Goal: Information Seeking & Learning: Compare options

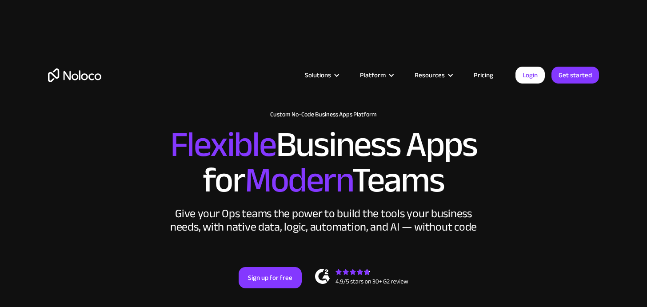
click at [487, 76] on link "Pricing" at bounding box center [484, 75] width 42 height 12
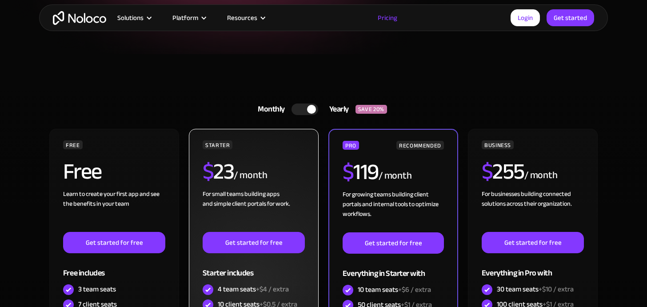
scroll to position [170, 0]
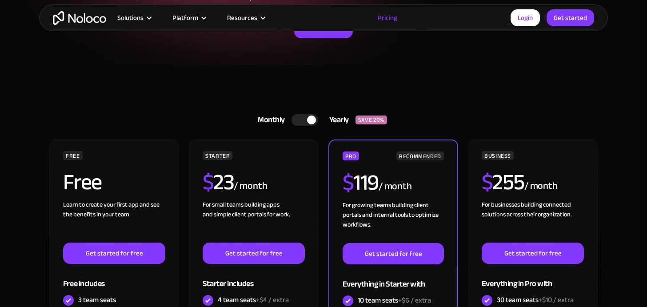
click at [303, 120] on div at bounding box center [305, 120] width 27 height 12
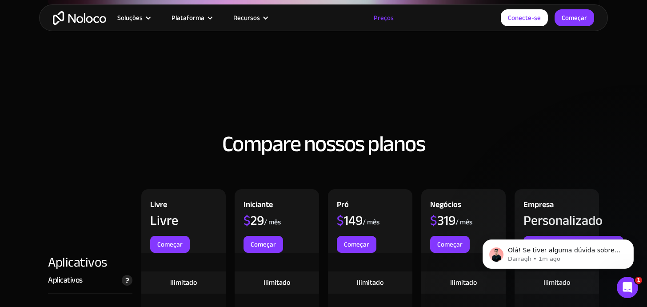
scroll to position [886, 0]
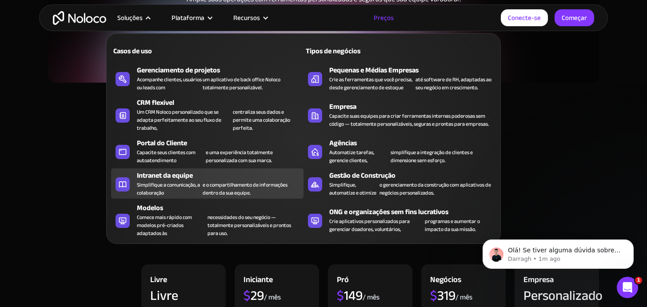
click at [202, 177] on div "Intranet da equipe" at bounding box center [222, 175] width 171 height 11
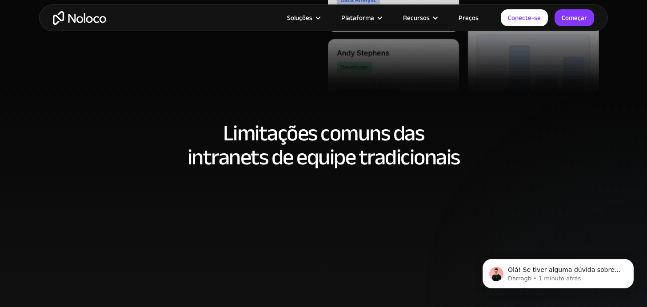
scroll to position [448, 0]
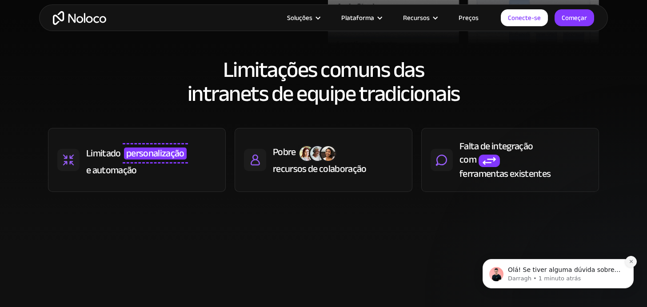
click at [631, 263] on icon "Descartar notificação" at bounding box center [631, 261] width 5 height 5
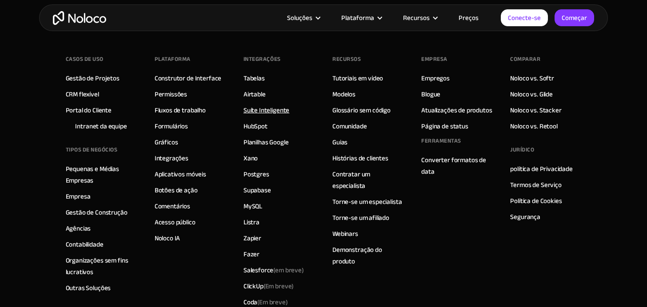
scroll to position [4127, 0]
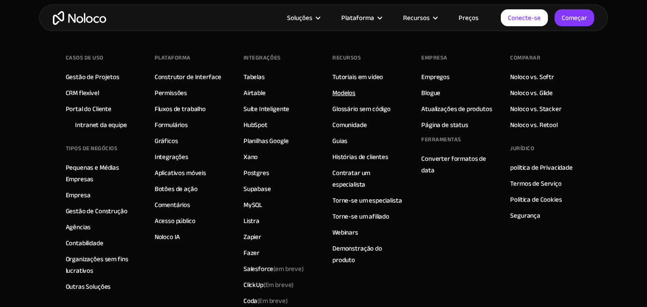
click at [347, 92] on font "Modelos" at bounding box center [343, 93] width 23 height 12
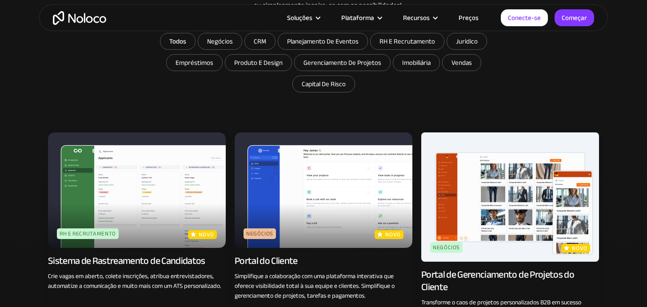
scroll to position [638, 0]
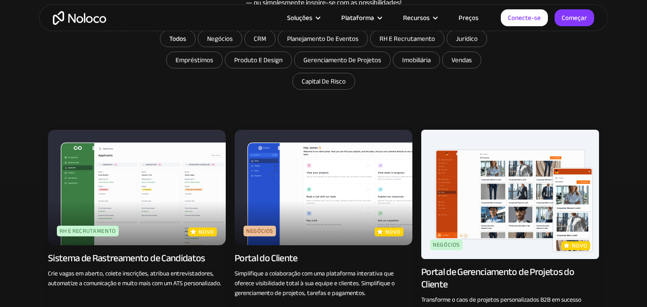
click at [326, 205] on img at bounding box center [324, 188] width 178 height 116
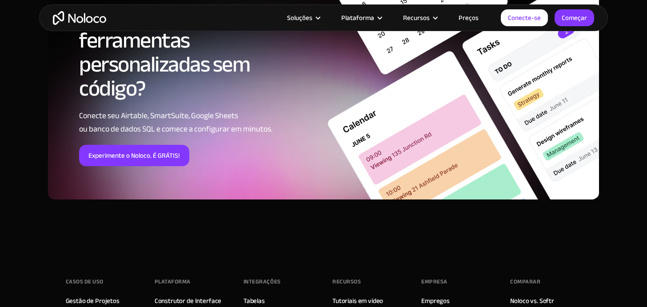
scroll to position [1589, 0]
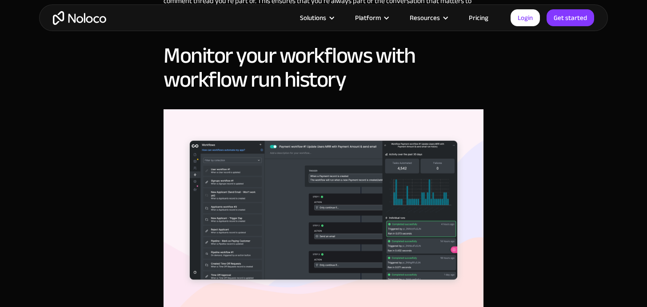
scroll to position [653, 0]
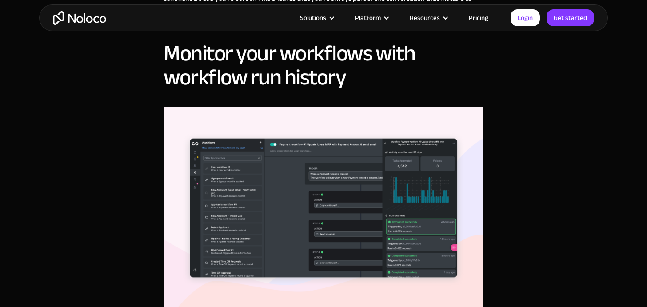
click at [56, 21] on img "home" at bounding box center [79, 18] width 53 height 14
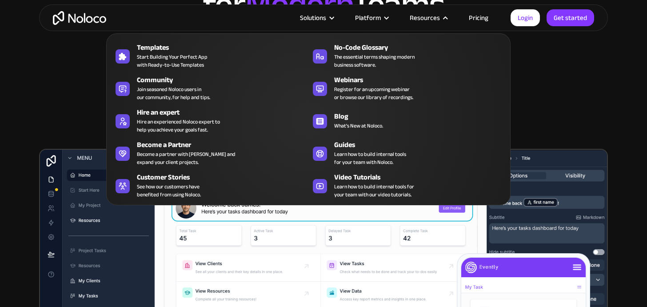
scroll to position [220, 0]
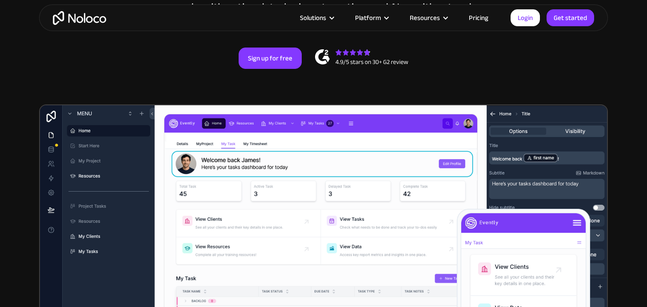
click at [476, 18] on link "Pricing" at bounding box center [479, 18] width 42 height 12
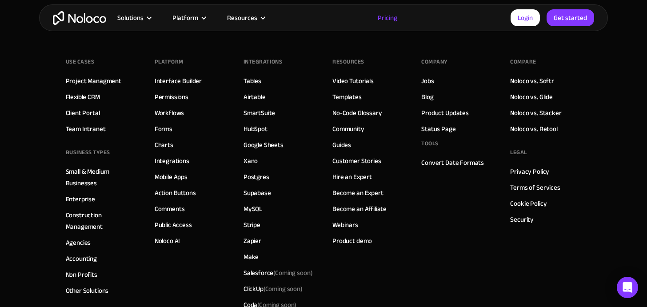
scroll to position [4702, 0]
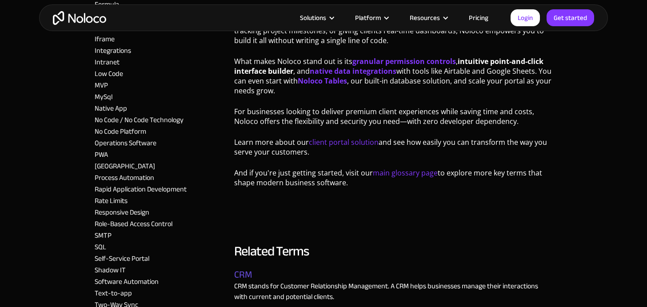
scroll to position [953, 0]
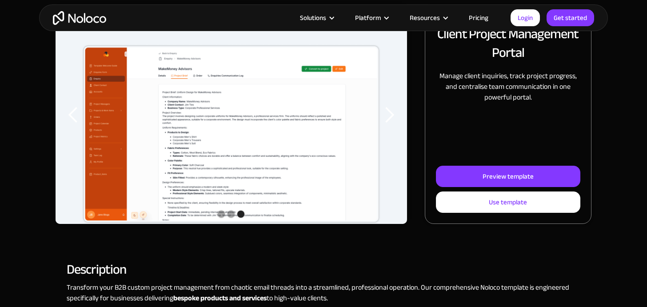
scroll to position [148, 0]
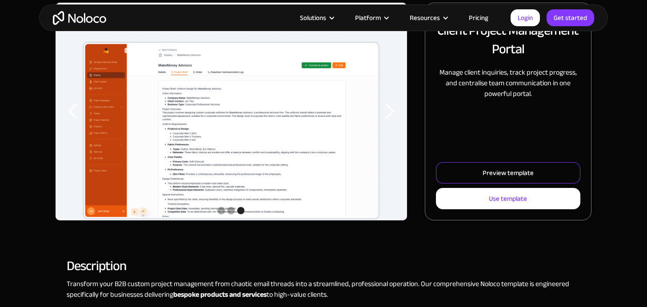
click at [504, 174] on div "Preview template" at bounding box center [508, 173] width 51 height 12
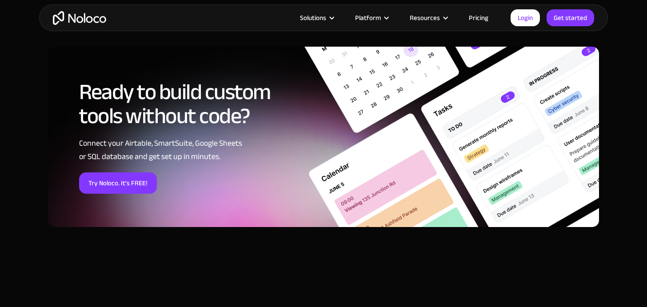
scroll to position [1506, 0]
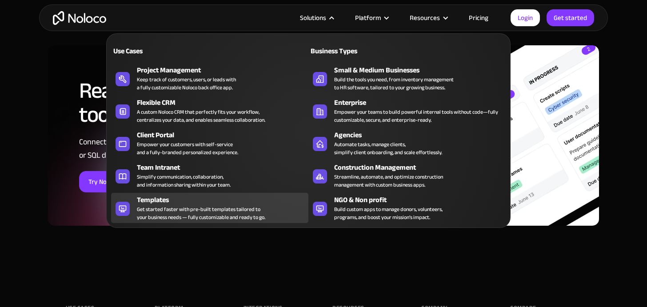
click at [237, 209] on div "Get started faster with pre-built templates tailored to your business needs — f…" at bounding box center [201, 213] width 128 height 16
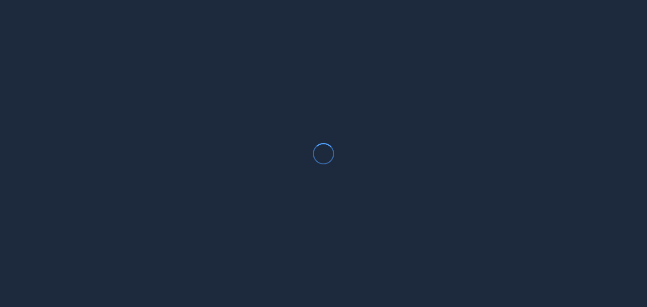
click at [398, 77] on div at bounding box center [323, 153] width 647 height 307
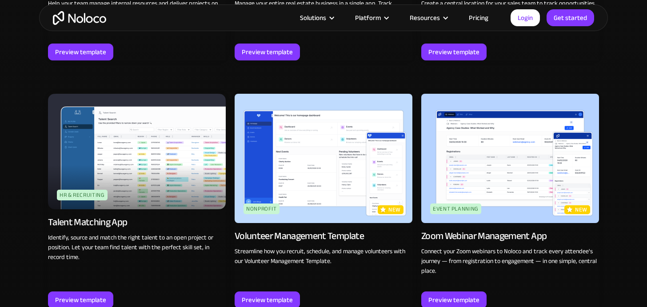
scroll to position [1839, 0]
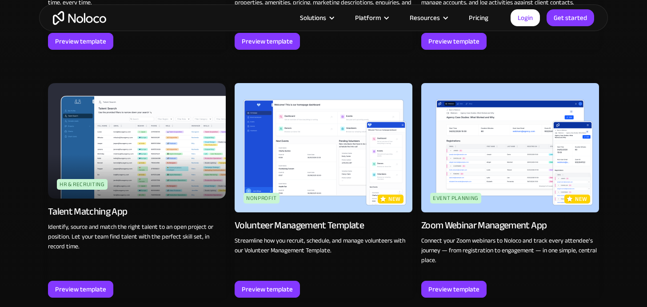
click at [501, 147] on img at bounding box center [510, 147] width 178 height 129
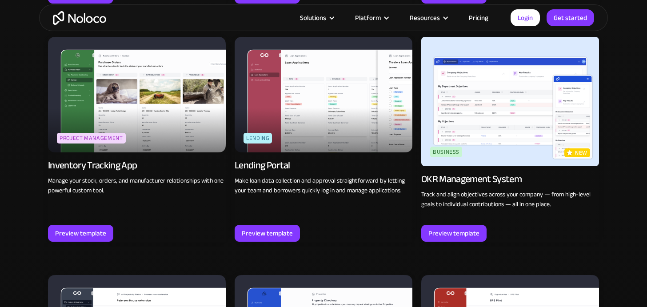
scroll to position [1206, 0]
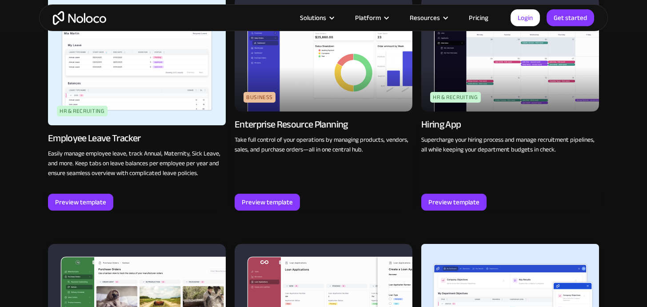
click at [475, 15] on link "Pricing" at bounding box center [479, 18] width 42 height 12
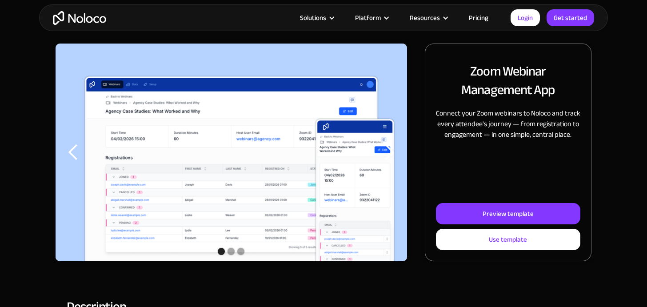
scroll to position [108, 0]
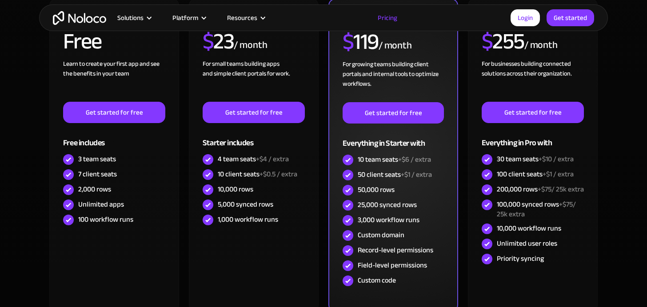
scroll to position [315, 0]
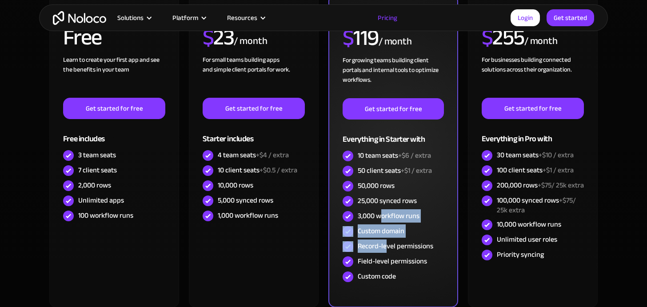
drag, startPoint x: 380, startPoint y: 221, endPoint x: 388, endPoint y: 248, distance: 28.5
click at [388, 248] on div "PRO RECOMMENDED $ 119 / month For growing teams building client portals and int…" at bounding box center [393, 146] width 101 height 278
click at [388, 248] on div "Record-level permissions" at bounding box center [396, 246] width 76 height 10
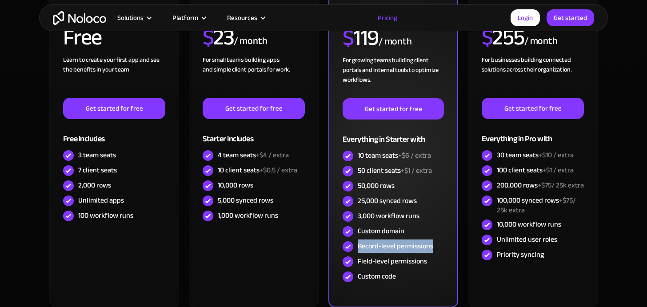
drag, startPoint x: 434, startPoint y: 248, endPoint x: 356, endPoint y: 247, distance: 78.2
click at [356, 247] on div "Record-level permissions" at bounding box center [393, 246] width 101 height 15
drag, startPoint x: 367, startPoint y: 265, endPoint x: 423, endPoint y: 265, distance: 56.0
click at [423, 265] on div "Field-level permissions" at bounding box center [392, 261] width 69 height 10
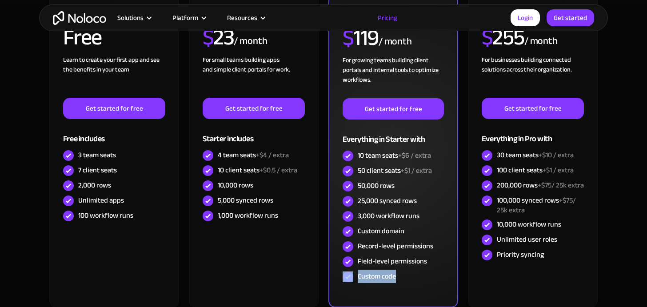
drag, startPoint x: 398, startPoint y: 284, endPoint x: 353, endPoint y: 284, distance: 45.3
click at [353, 284] on div "Custom code" at bounding box center [393, 276] width 101 height 15
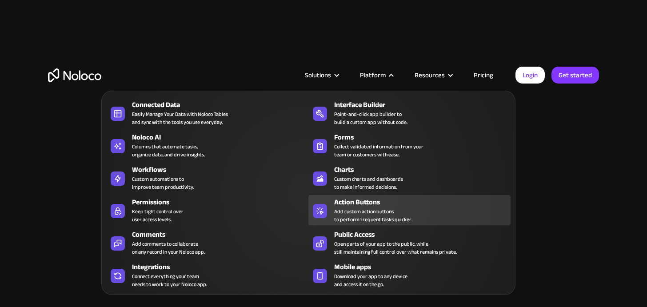
click at [423, 209] on div "Action Buttons Add custom action buttons to perform frequent tasks quicker." at bounding box center [420, 210] width 172 height 27
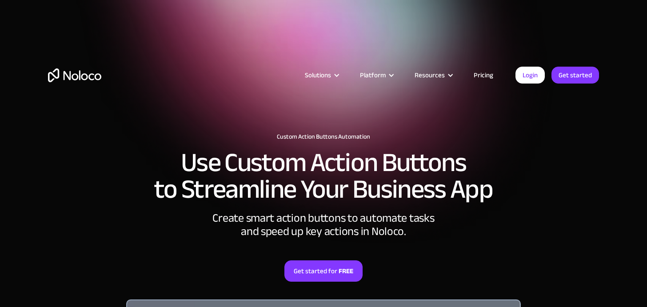
click at [491, 72] on link "Pricing" at bounding box center [484, 75] width 42 height 12
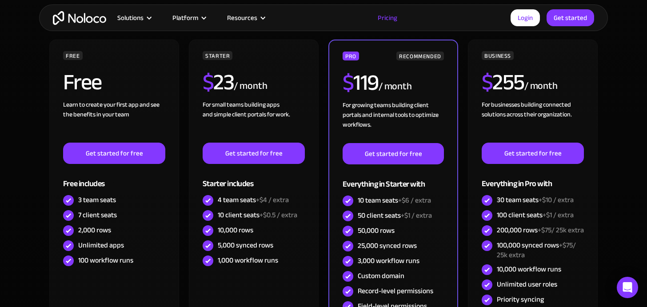
scroll to position [268, 0]
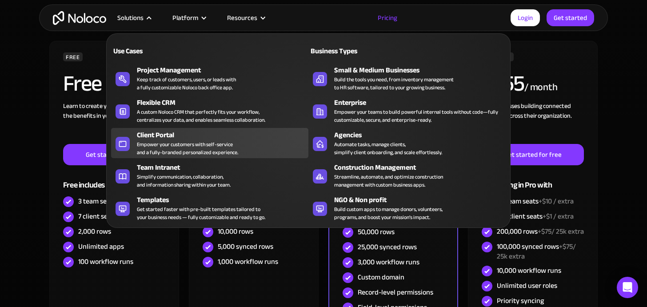
click at [168, 146] on div "Empower your customers with self-service and a fully-branded personalized exper…" at bounding box center [187, 148] width 101 height 16
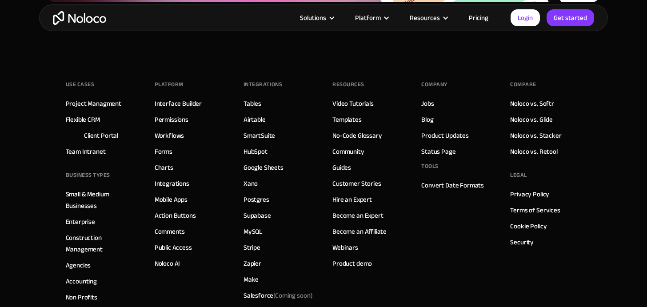
scroll to position [5163, 0]
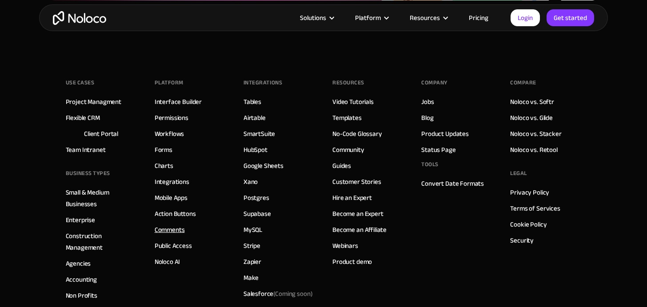
click at [182, 230] on link "Comments" at bounding box center [170, 230] width 30 height 12
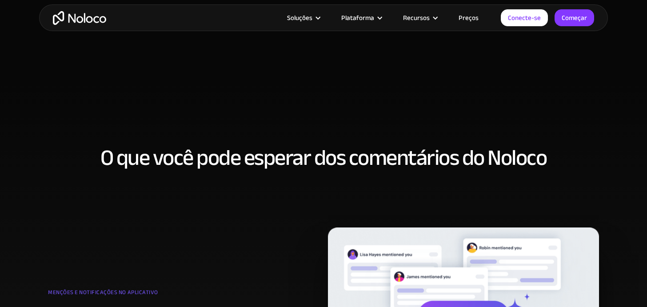
scroll to position [224, 0]
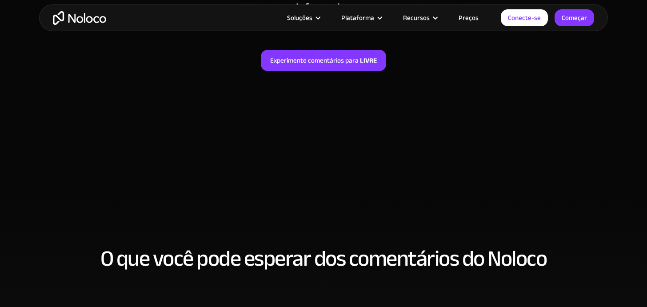
click at [469, 12] on font "Preços" at bounding box center [469, 18] width 20 height 12
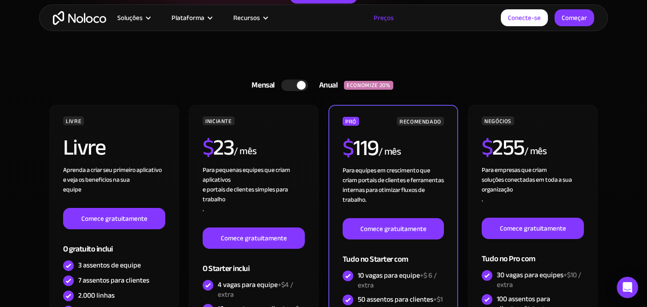
scroll to position [192, 0]
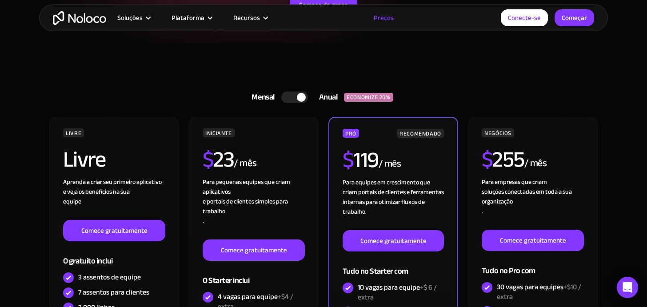
click at [295, 101] on div at bounding box center [294, 98] width 27 height 12
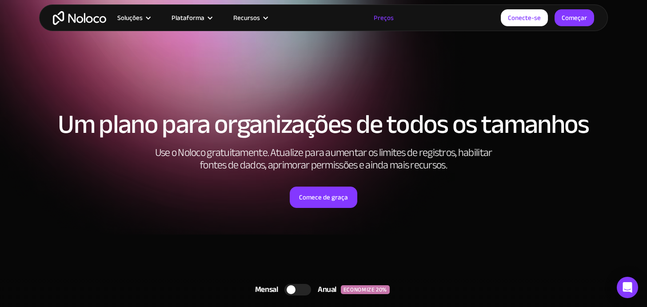
scroll to position [156, 0]
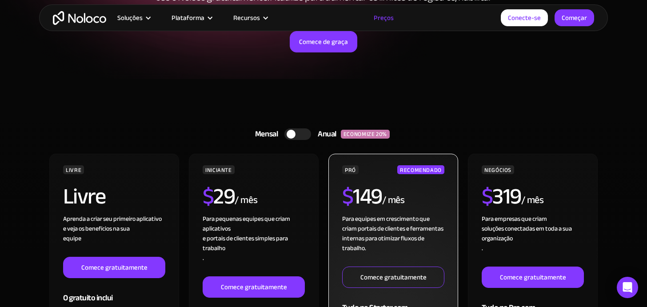
click at [395, 276] on font "Comece gratuitamente" at bounding box center [393, 277] width 66 height 12
